Goal: Transaction & Acquisition: Book appointment/travel/reservation

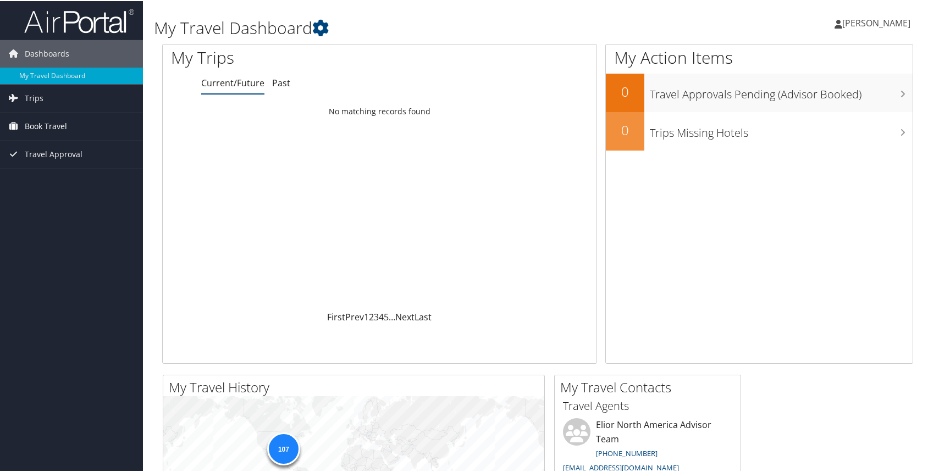
click at [61, 126] on span "Book Travel" at bounding box center [46, 125] width 42 height 27
click at [54, 176] on link "Book/Manage Online Trips" at bounding box center [71, 180] width 143 height 16
click at [79, 175] on link "Book/Manage Online Trips" at bounding box center [71, 180] width 143 height 16
